Goal: Task Accomplishment & Management: Manage account settings

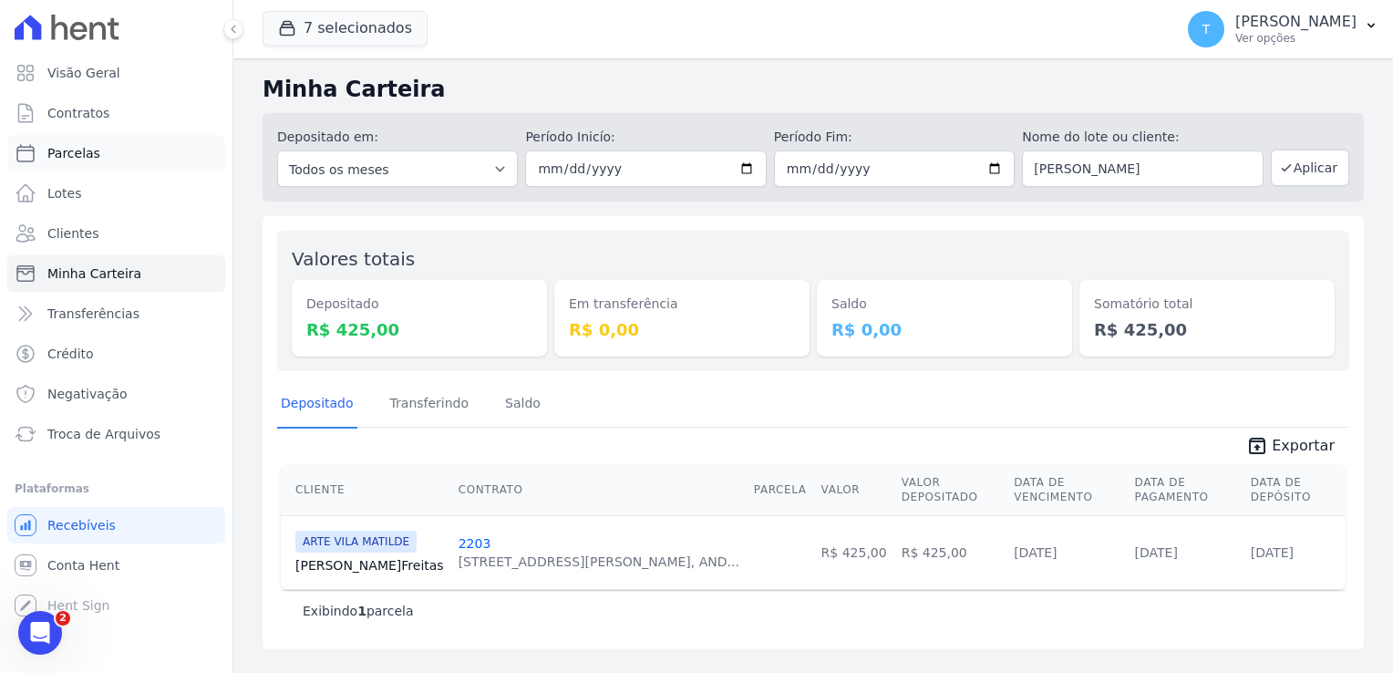
click at [69, 158] on span "Parcelas" at bounding box center [73, 153] width 53 height 18
select select
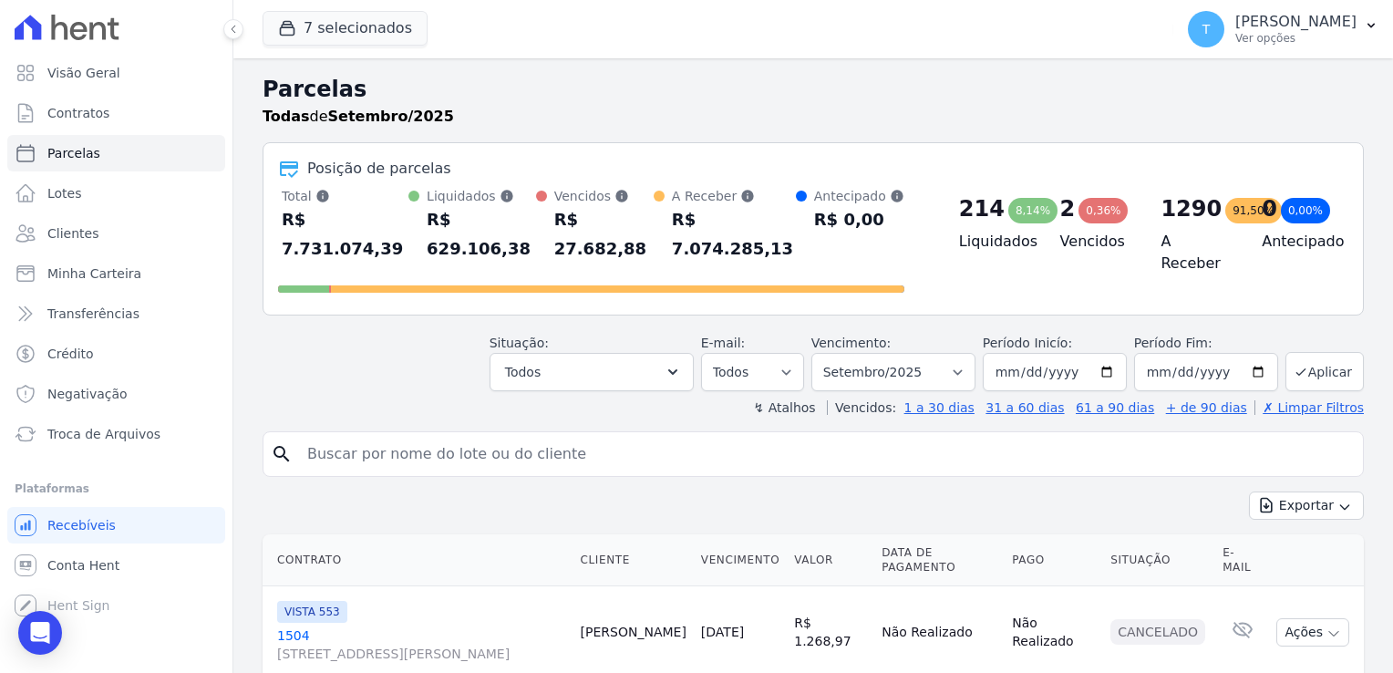
click at [376, 436] on input "search" at bounding box center [825, 454] width 1059 height 36
paste input "[PERSON_NAME] [PERSON_NAME]"
type input "[PERSON_NAME] [PERSON_NAME]"
select select
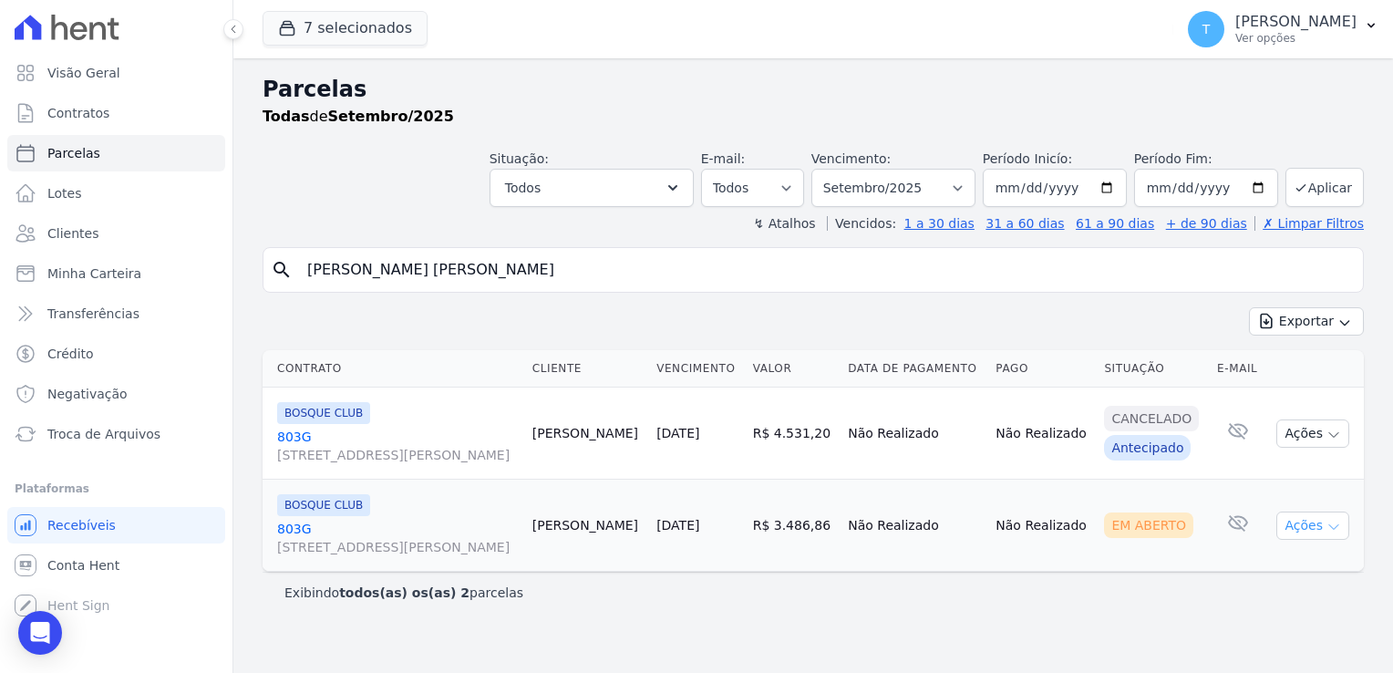
click at [1333, 531] on icon "button" at bounding box center [1333, 527] width 15 height 15
click at [1235, 559] on link "Ver boleto" at bounding box center [1305, 567] width 175 height 34
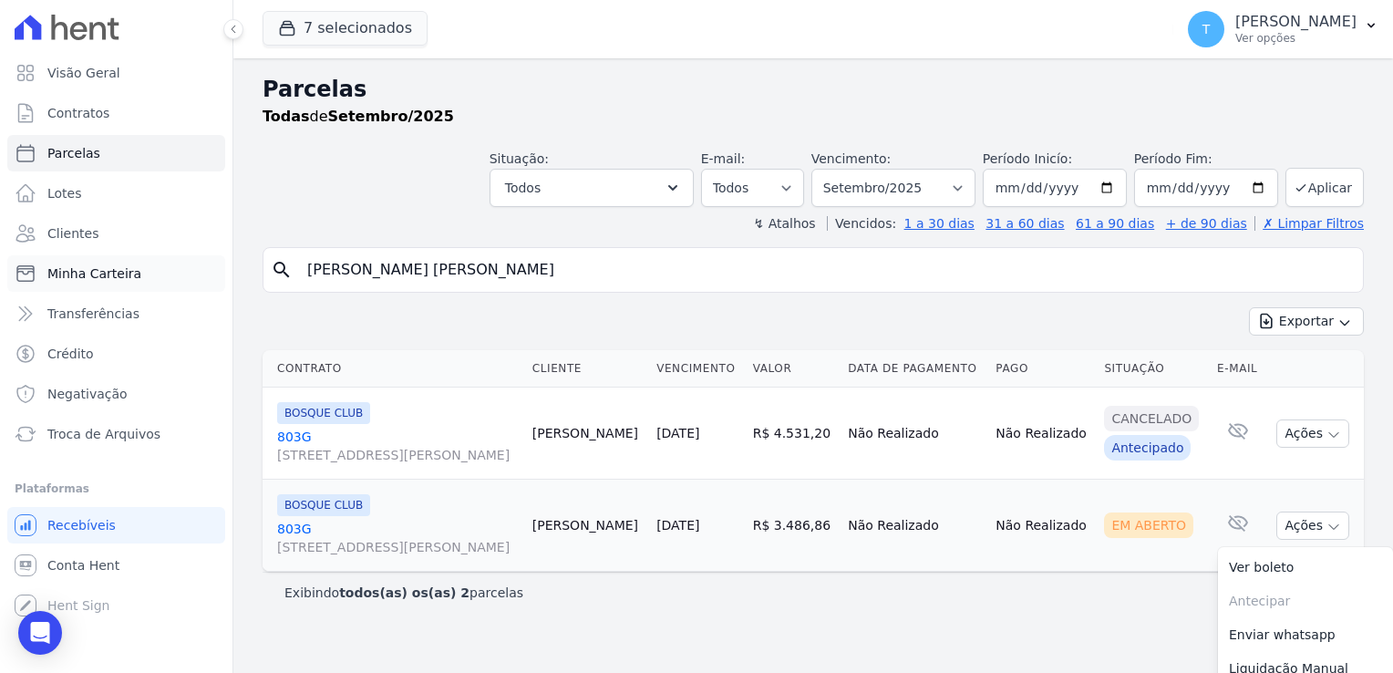
drag, startPoint x: 507, startPoint y: 261, endPoint x: 157, endPoint y: 268, distance: 350.1
click at [157, 268] on div "Visão Geral Contratos [GEOGRAPHIC_DATA] Lotes Clientes Minha Carteira Transferê…" at bounding box center [696, 336] width 1393 height 673
paste input "[PERSON_NAME]"
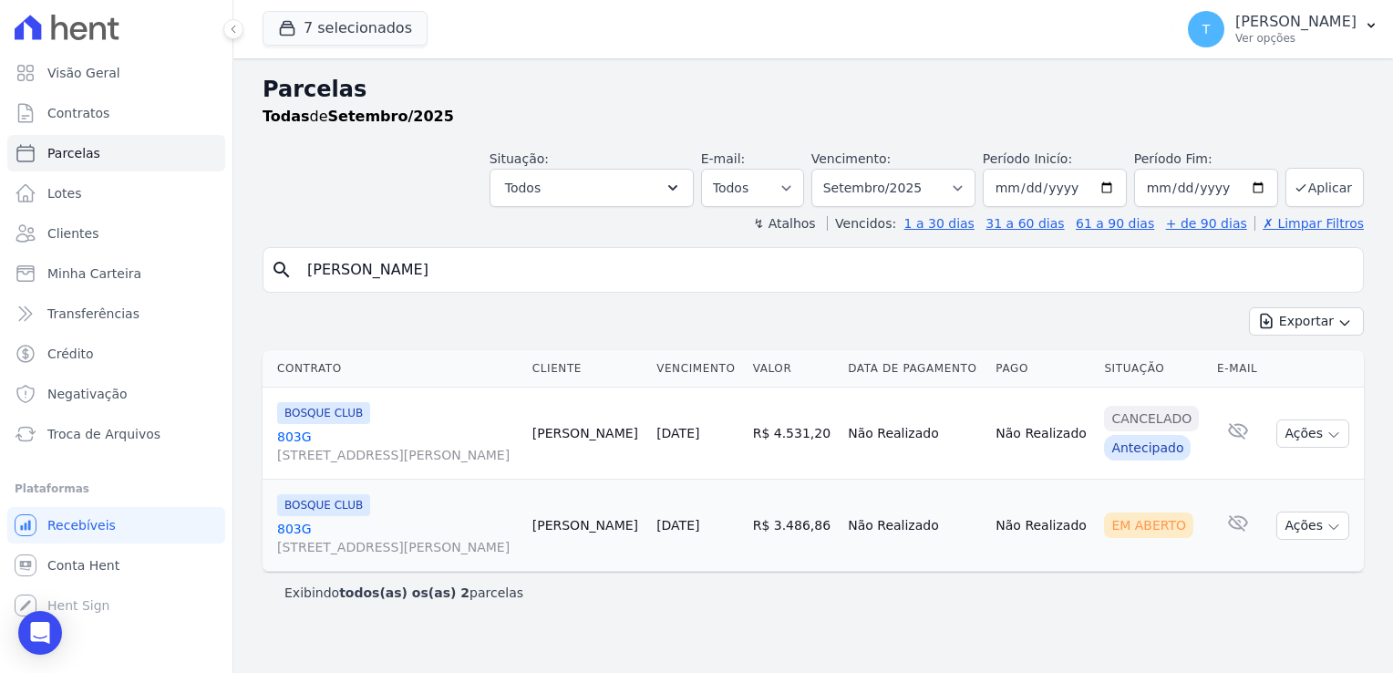
type input "[PERSON_NAME]"
select select
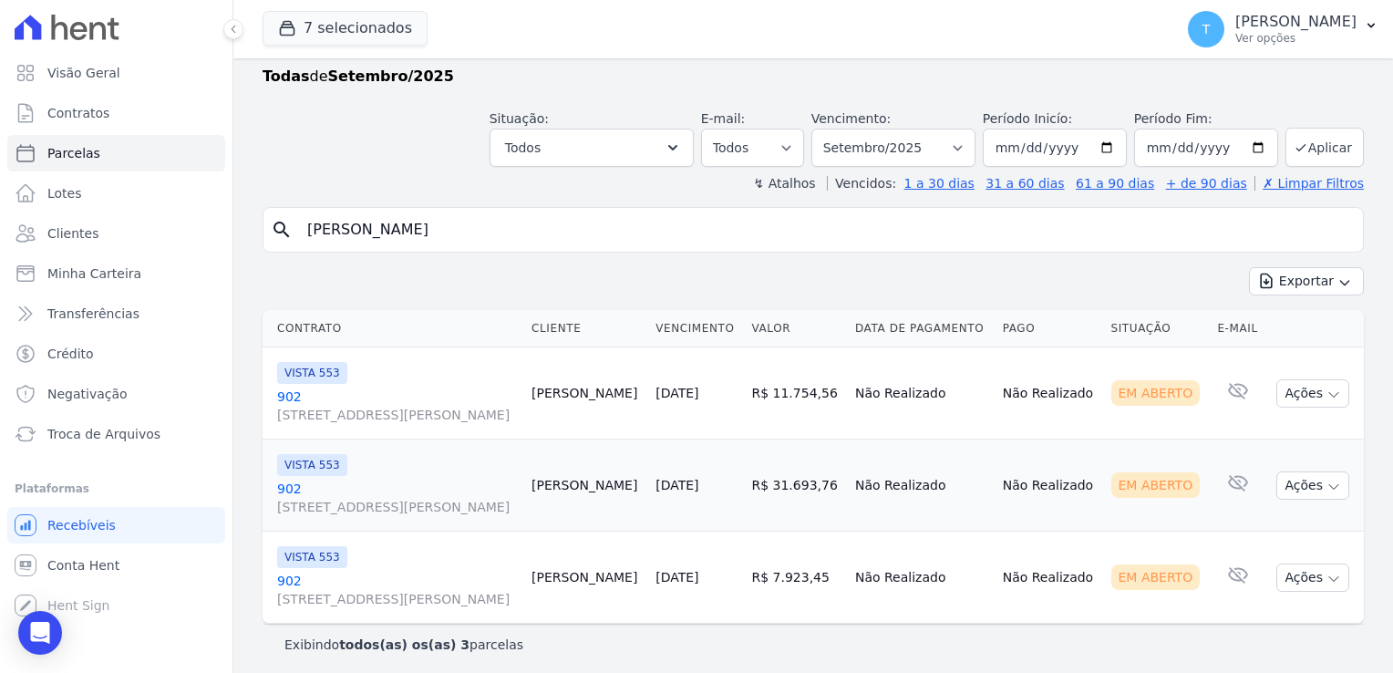
scroll to position [44, 0]
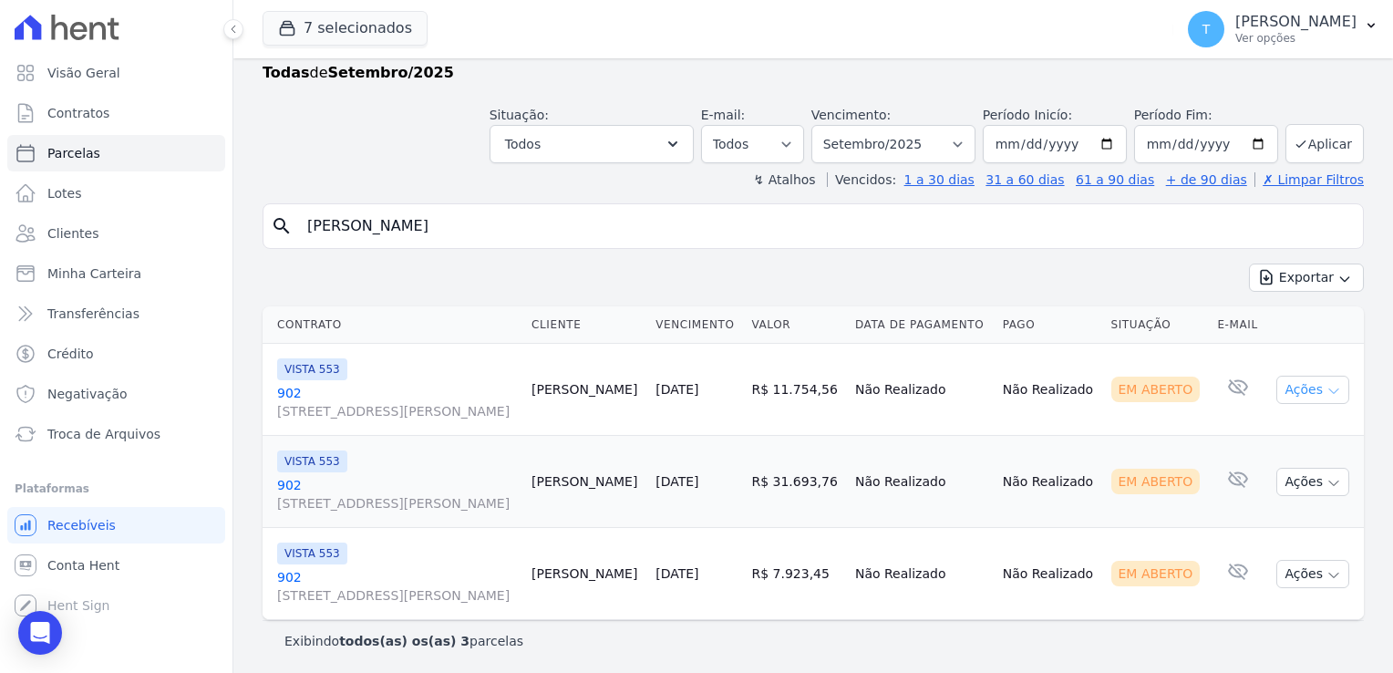
click at [1326, 388] on icon "button" at bounding box center [1333, 391] width 15 height 15
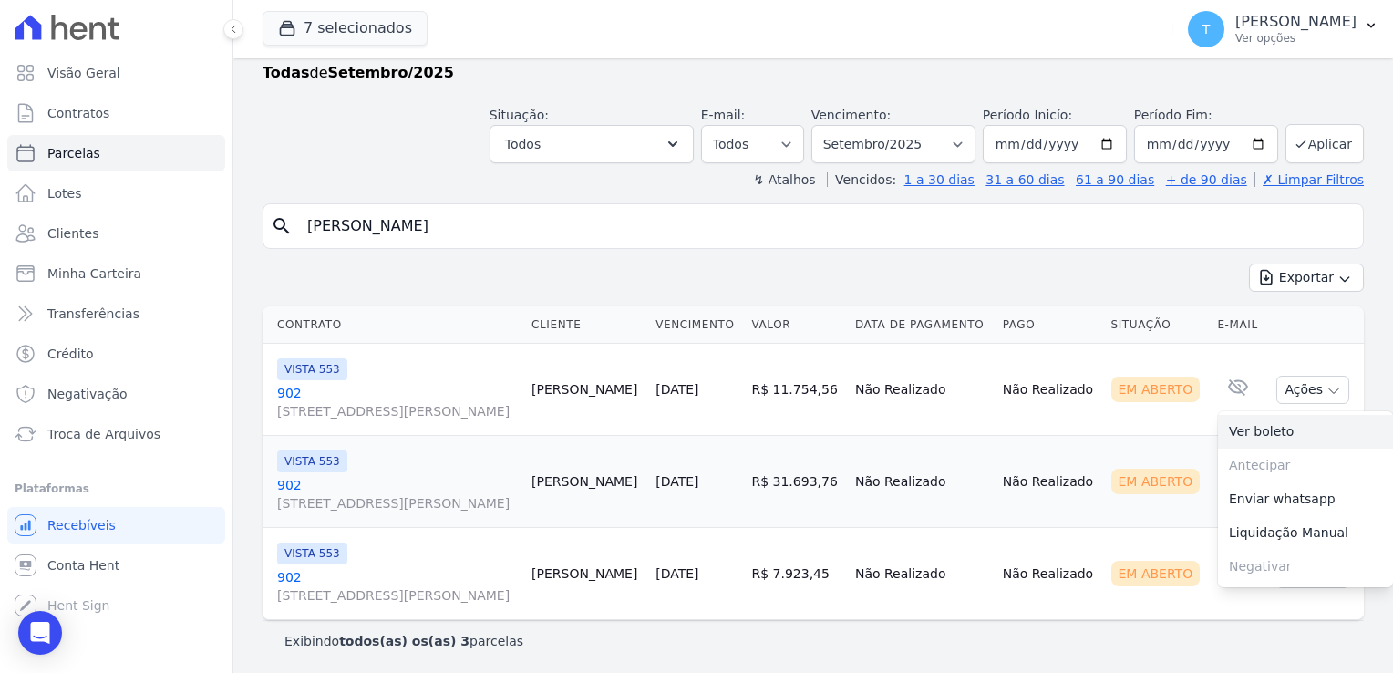
click at [1277, 436] on link "Ver boleto" at bounding box center [1305, 432] width 175 height 34
click at [1138, 453] on td "Em Aberto" at bounding box center [1157, 482] width 107 height 92
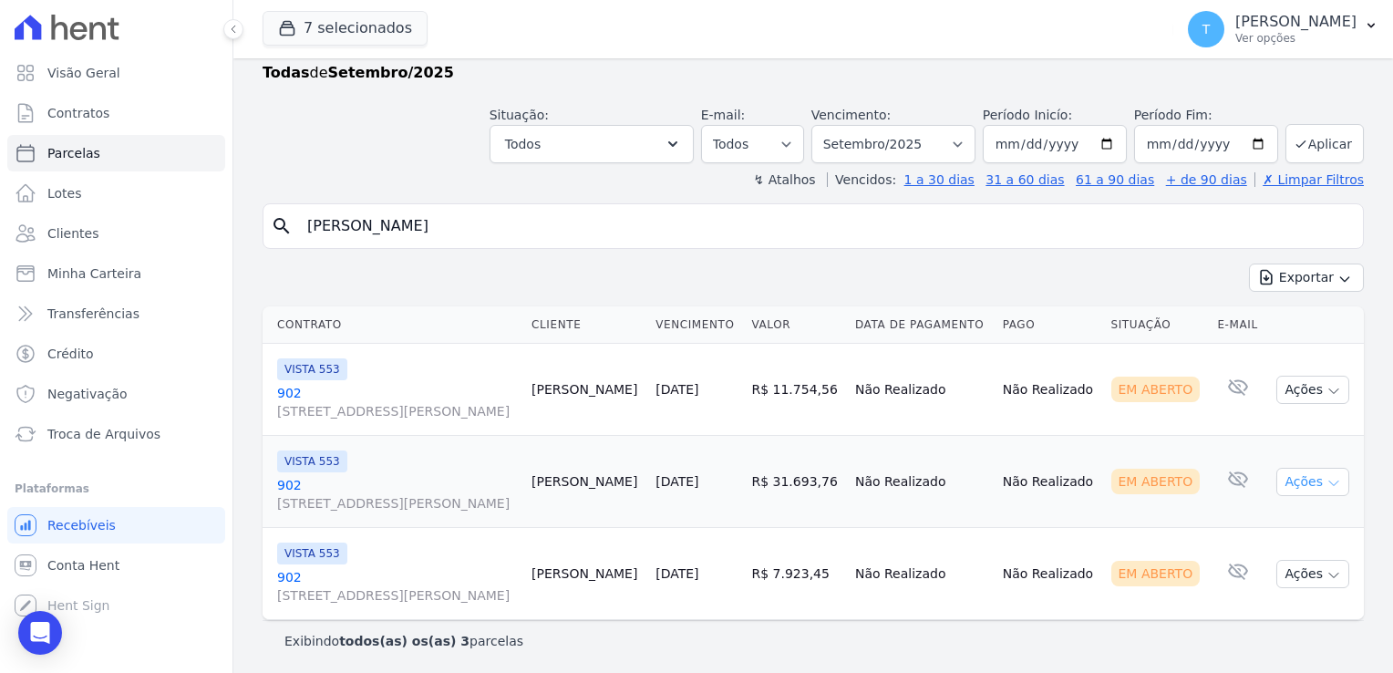
click at [1319, 471] on button "Ações" at bounding box center [1312, 482] width 73 height 28
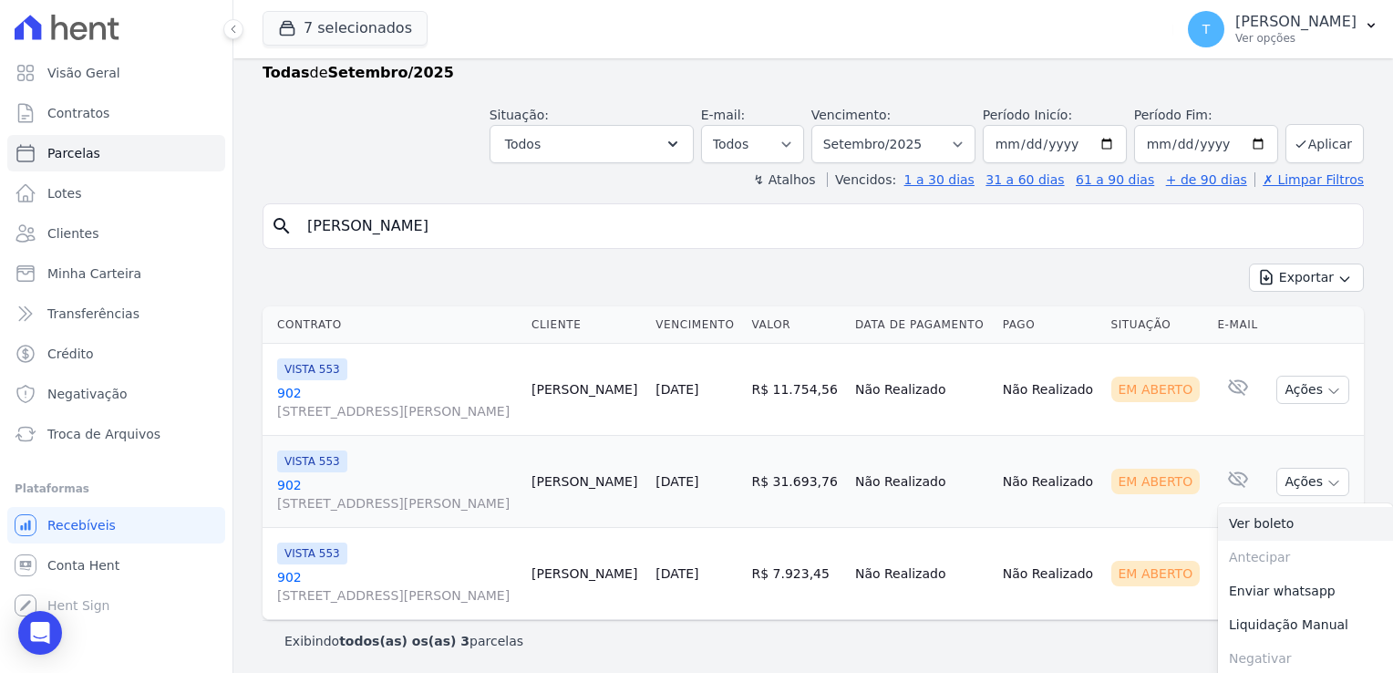
click at [1239, 520] on link "Ver boleto" at bounding box center [1305, 524] width 175 height 34
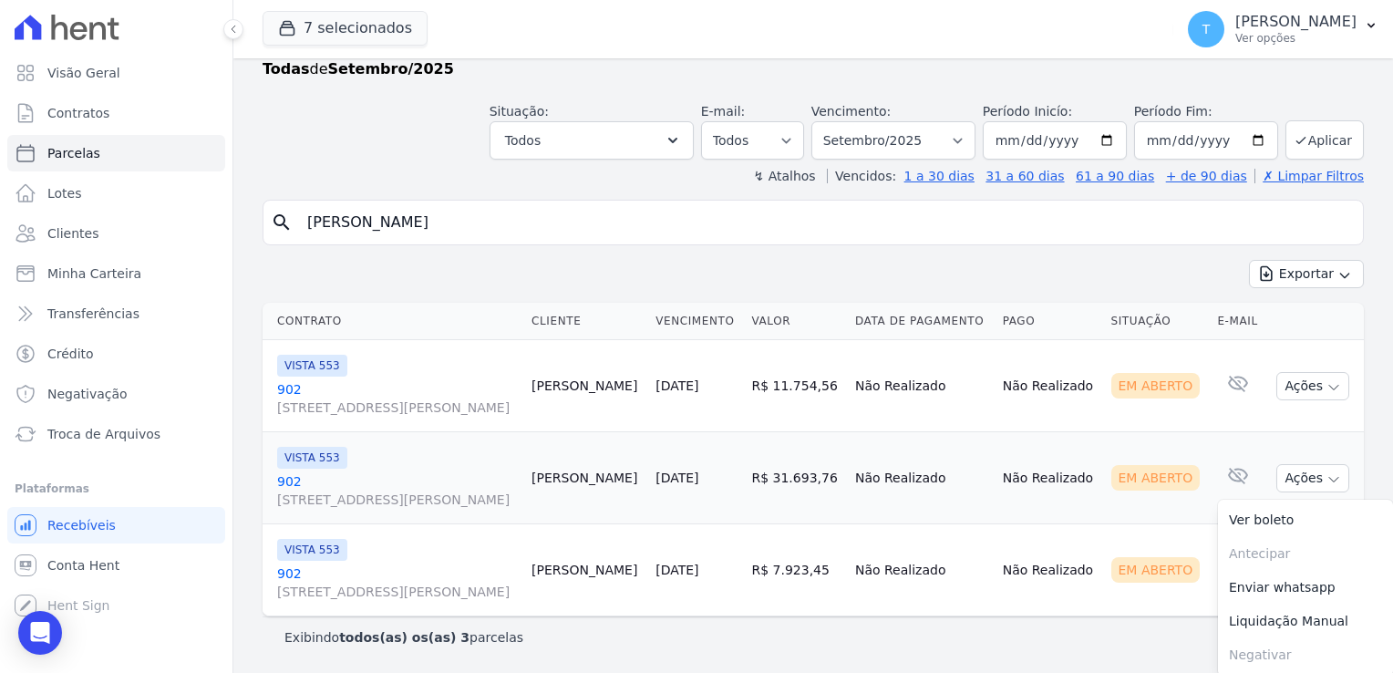
click at [1021, 549] on td "Não Realizado" at bounding box center [1049, 570] width 108 height 92
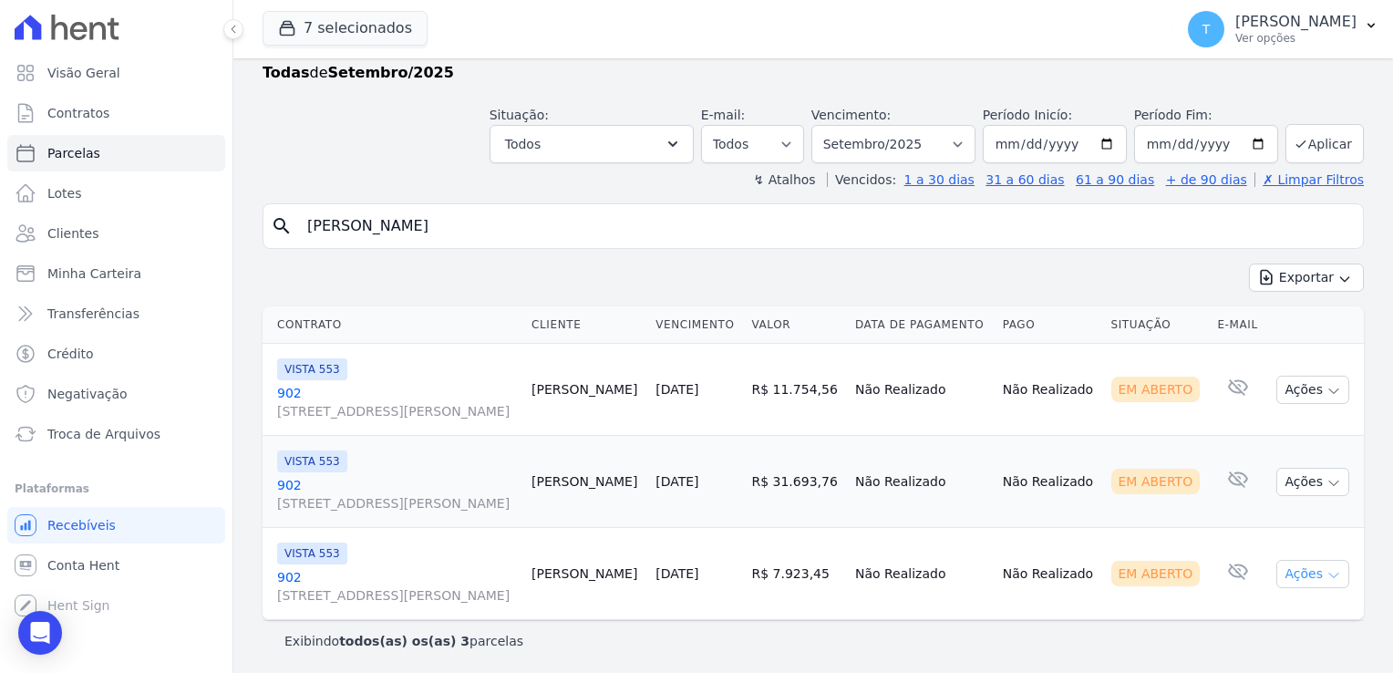
click at [1329, 574] on icon "button" at bounding box center [1333, 575] width 9 height 5
click at [1249, 610] on link "Ver boleto" at bounding box center [1305, 616] width 175 height 34
